Goal: Navigation & Orientation: Find specific page/section

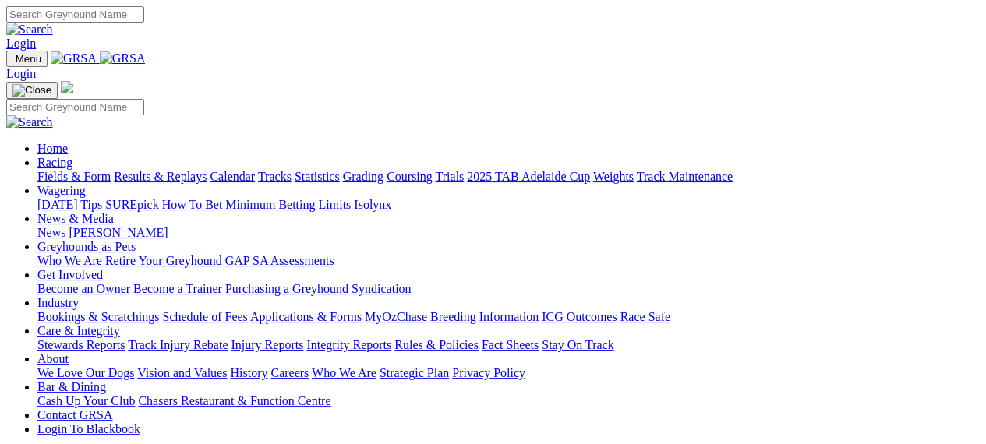
click at [73, 156] on link "Racing" at bounding box center [54, 162] width 35 height 13
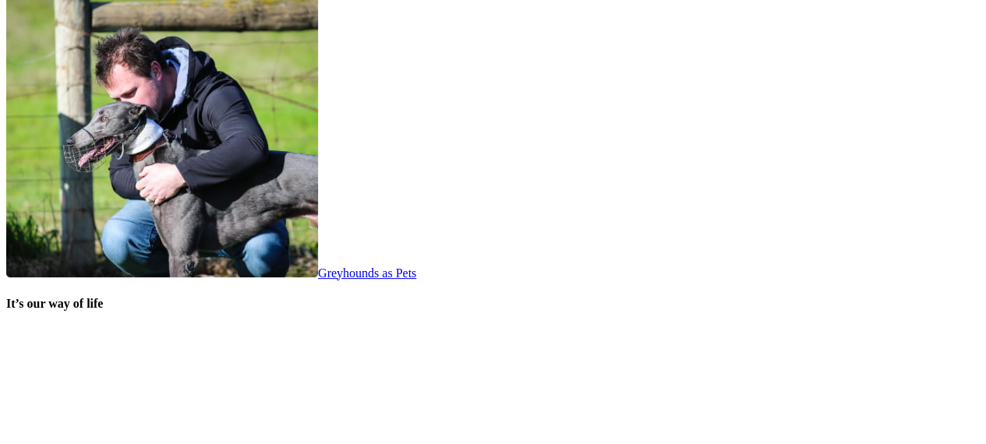
scroll to position [3016, 0]
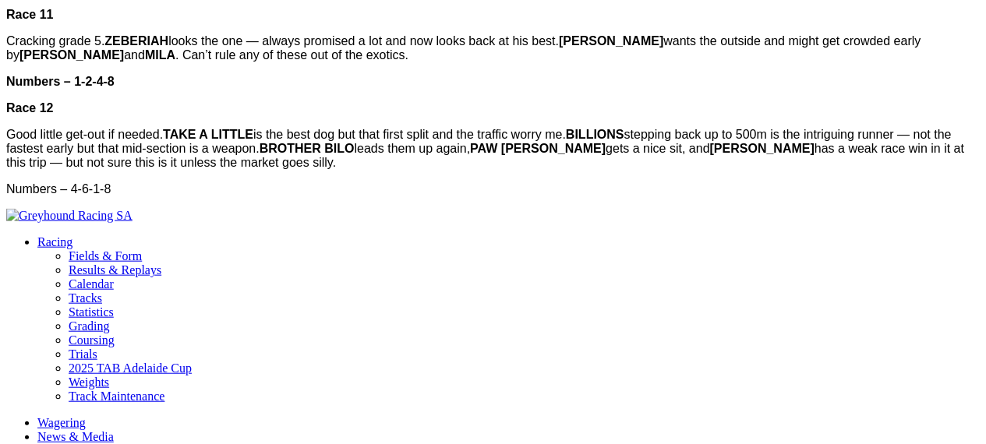
scroll to position [1709, 0]
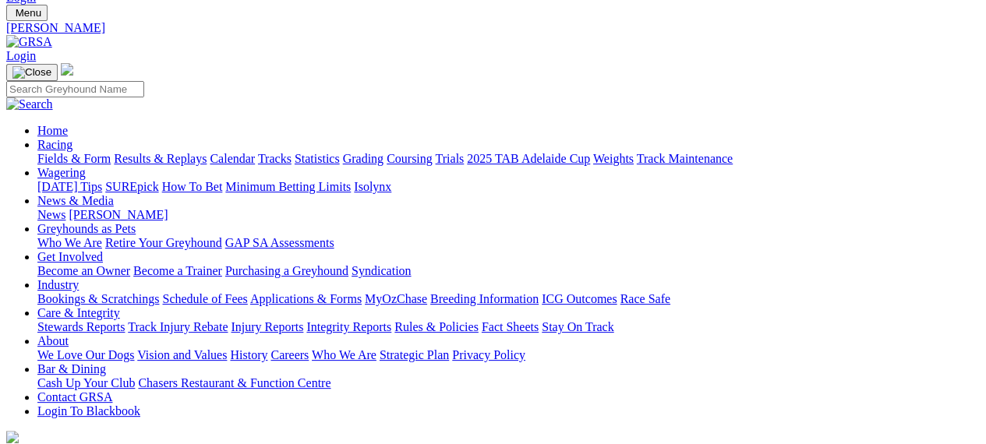
scroll to position [44, 0]
